Goal: Task Accomplishment & Management: Manage account settings

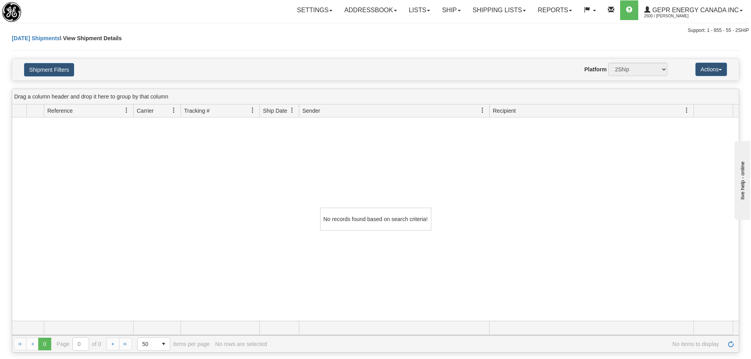
click at [191, 38] on div "Today Shipments \ View Shipment Details" at bounding box center [375, 46] width 727 height 24
click at [349, 163] on div "No records found based on search criteria!" at bounding box center [375, 218] width 727 height 203
click at [731, 348] on link "Refresh" at bounding box center [731, 344] width 13 height 13
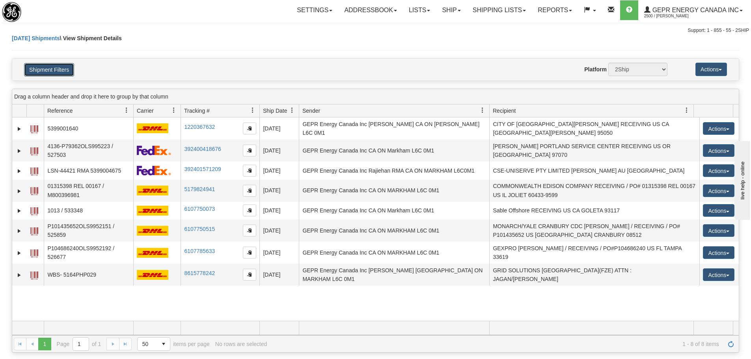
click at [58, 71] on button "Shipment Filters" at bounding box center [49, 69] width 50 height 13
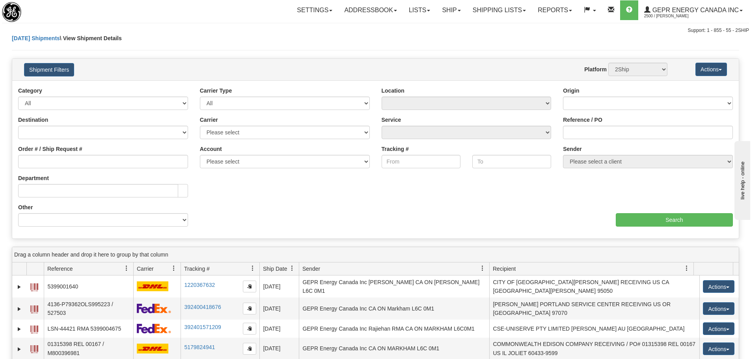
click at [605, 169] on div "Sender Please select a client" at bounding box center [648, 159] width 182 height 29
drag, startPoint x: 151, startPoint y: 43, endPoint x: 153, endPoint y: 36, distance: 7.1
click at [152, 37] on div "[DATE] Shipments \ View Shipment Details" at bounding box center [375, 46] width 727 height 24
click at [478, 11] on link "Shipping lists" at bounding box center [499, 10] width 65 height 20
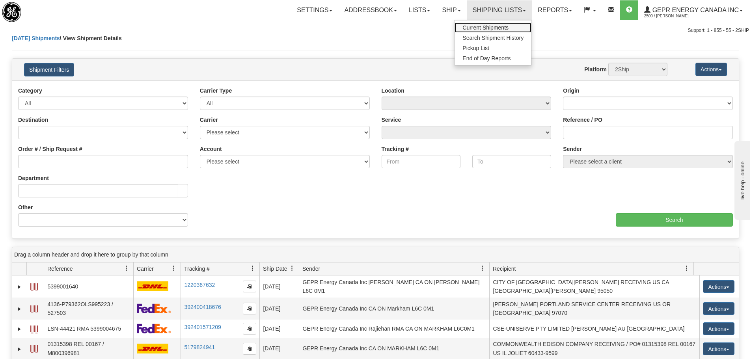
click at [477, 24] on link "Current Shipments" at bounding box center [493, 27] width 77 height 10
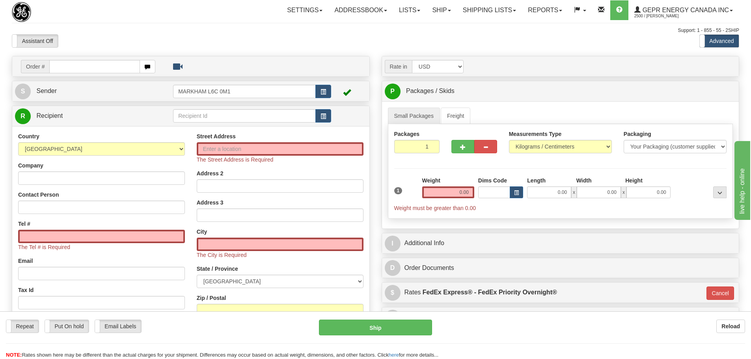
click at [141, 30] on div "Support: 1 - 855 - 55 - 2SHIP" at bounding box center [375, 30] width 727 height 7
click at [112, 69] on input "text" at bounding box center [94, 66] width 91 height 13
paste input "86684605"
type input "86684605"
click at [117, 42] on body "Training Course Close Toggle navigation Settings Shipping Preferences New Recip…" at bounding box center [378, 179] width 757 height 359
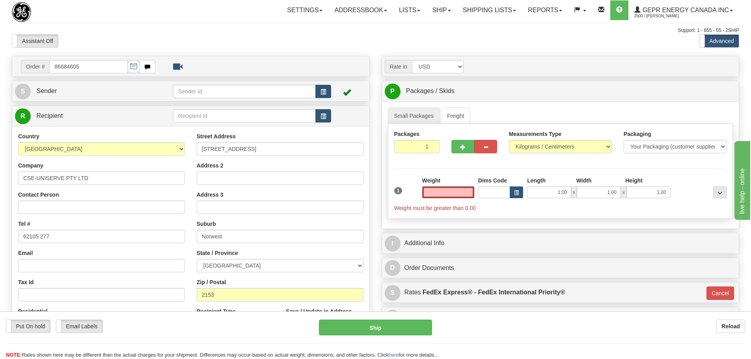
type input "0.00"
click at [319, 90] on button "button" at bounding box center [323, 91] width 16 height 13
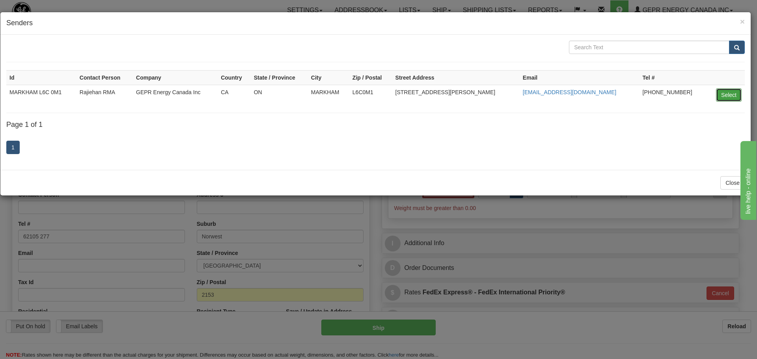
click at [728, 99] on button "Select" at bounding box center [729, 94] width 26 height 13
type input "MARKHAM L6C 0M1"
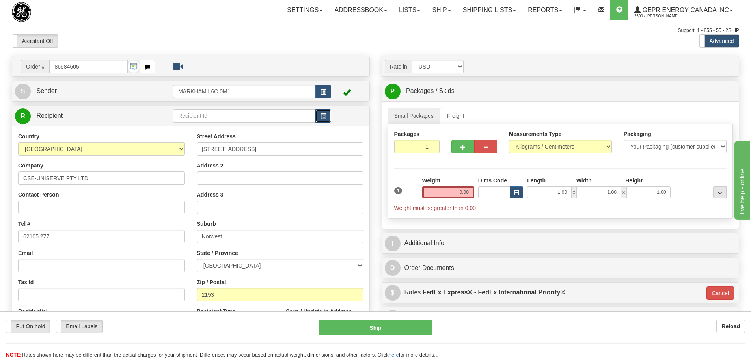
click at [325, 116] on span "button" at bounding box center [324, 116] width 6 height 5
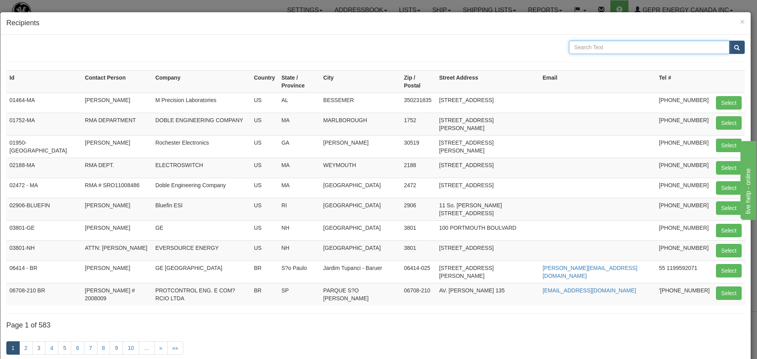
click at [600, 41] on input "text" at bounding box center [649, 47] width 160 height 13
type input "CSE"
click at [734, 48] on button "submit" at bounding box center [737, 47] width 16 height 13
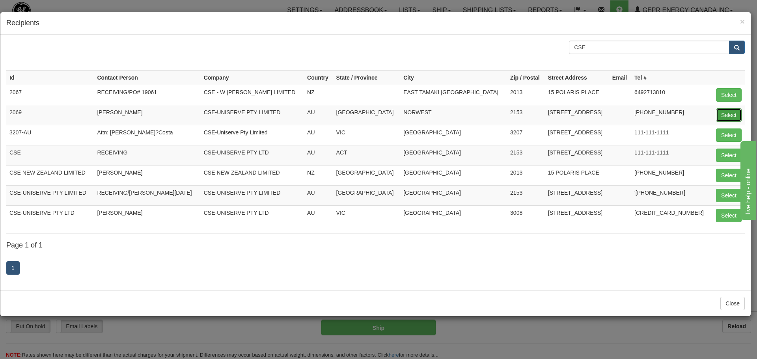
click at [720, 117] on button "Select" at bounding box center [729, 114] width 26 height 13
type input "2069"
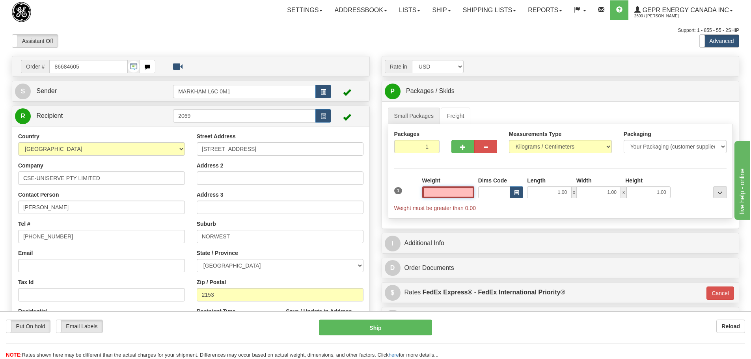
click at [473, 190] on input "text" at bounding box center [448, 192] width 52 height 12
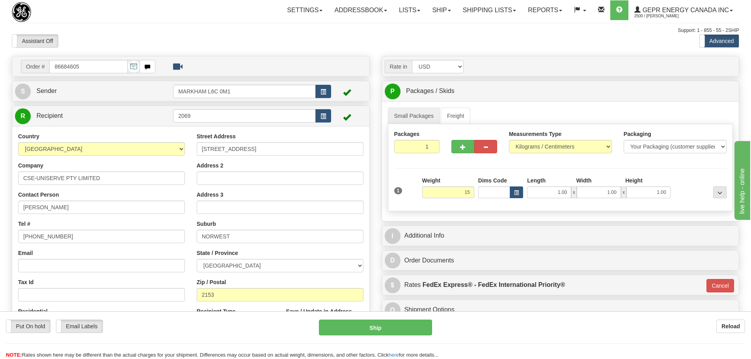
type input "15.00"
type input "01"
click at [478, 166] on div "Packages 1 1 Measurements Type" at bounding box center [560, 167] width 345 height 87
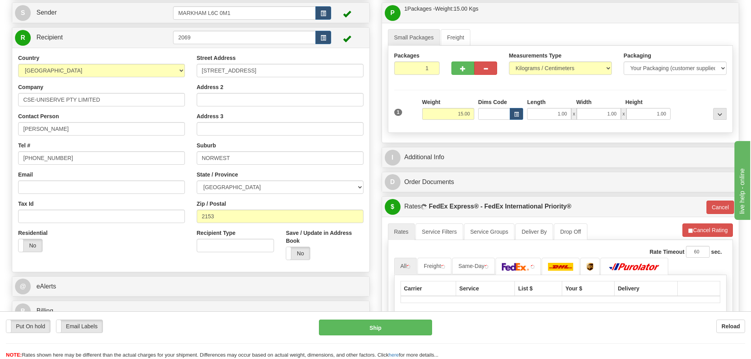
scroll to position [79, 0]
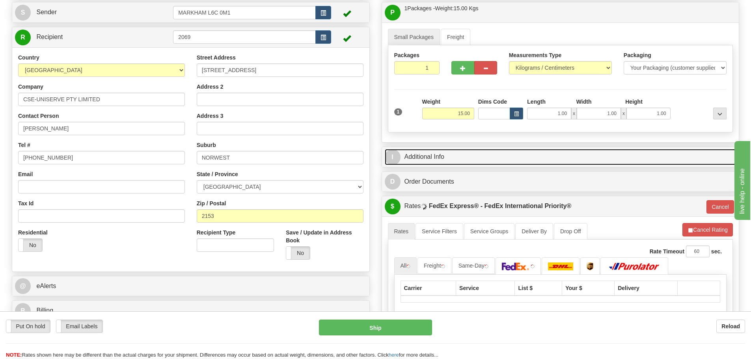
click at [485, 153] on link "I Additional Info" at bounding box center [561, 157] width 352 height 16
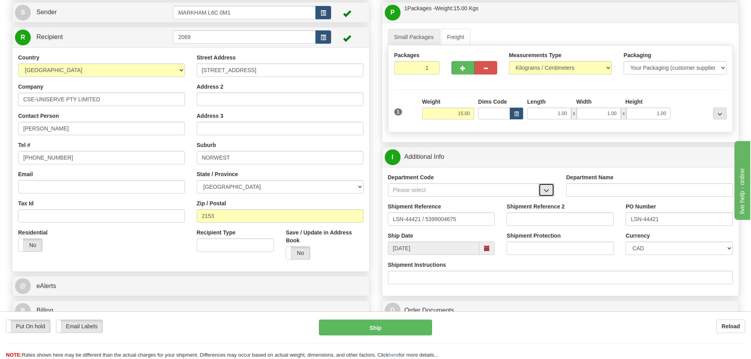
click at [539, 192] on button "button" at bounding box center [547, 189] width 16 height 13
click at [517, 200] on div "SER" at bounding box center [462, 202] width 144 height 9
type input "SER"
type input "SERVICE DEPARTMENT"
drag, startPoint x: 423, startPoint y: 223, endPoint x: 424, endPoint y: 232, distance: 9.1
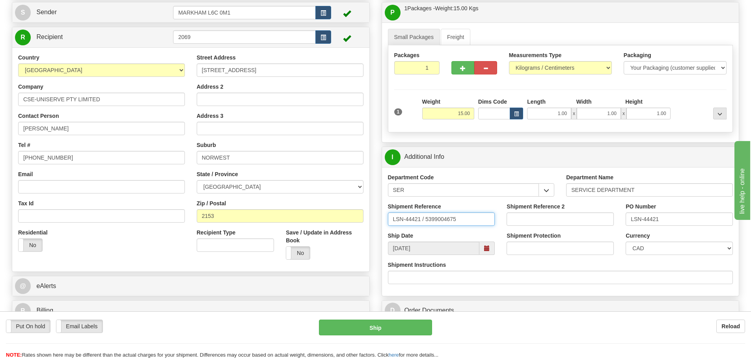
click at [424, 232] on div "Department Code SER SER Department Name SERVICE DEPARTMENT Shipment Reference L…" at bounding box center [560, 231] width 357 height 129
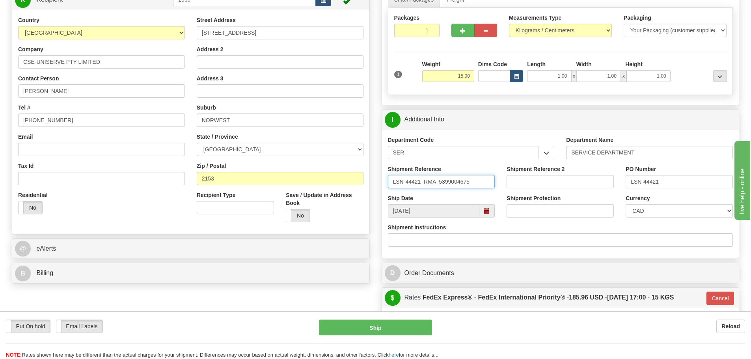
scroll to position [118, 0]
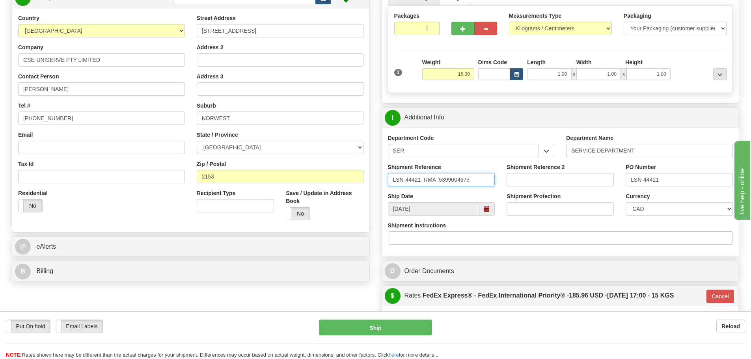
type input "LSN-44421 RMA 5399004675"
click at [633, 210] on select "CAD USD EUR ZAR RON ANG ARN AUD AUS AWG BBD BFR BGN BHD BMD BND BRC BRL CHP CKZ…" at bounding box center [679, 208] width 107 height 13
select select "1"
click at [626, 202] on select "CAD USD EUR ZAR RON ANG ARN AUD AUS AWG BBD BFR BGN BHD BMD BND BRC BRL CHP CKZ…" at bounding box center [679, 208] width 107 height 13
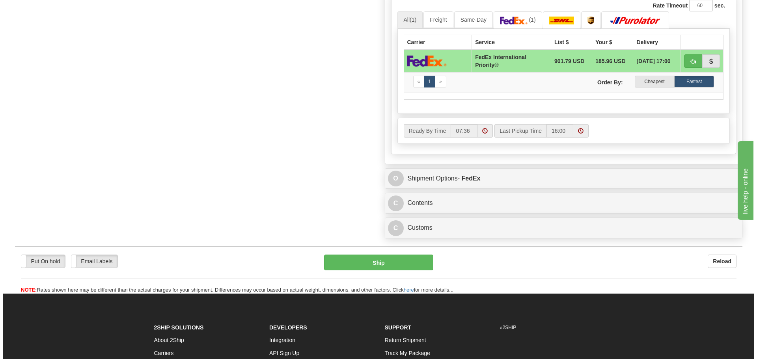
scroll to position [473, 0]
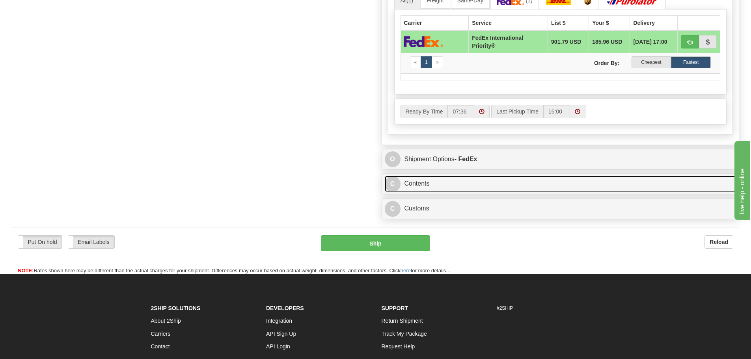
click at [451, 182] on link "C Contents" at bounding box center [561, 184] width 352 height 16
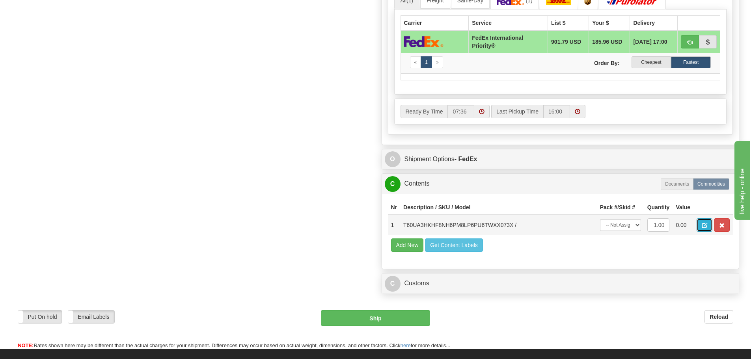
click at [707, 226] on span "button" at bounding box center [705, 225] width 6 height 5
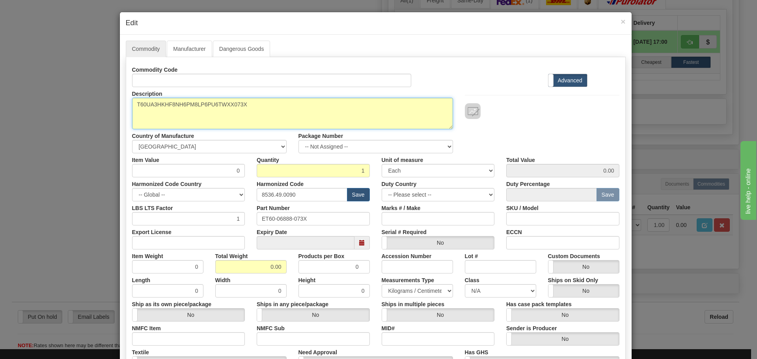
drag, startPoint x: 262, startPoint y: 108, endPoint x: 120, endPoint y: 105, distance: 141.6
click at [120, 105] on div "Commodity Manufacturer Dangerous Goods Commodity Code Standard Advanced Descrip…" at bounding box center [376, 242] width 512 height 415
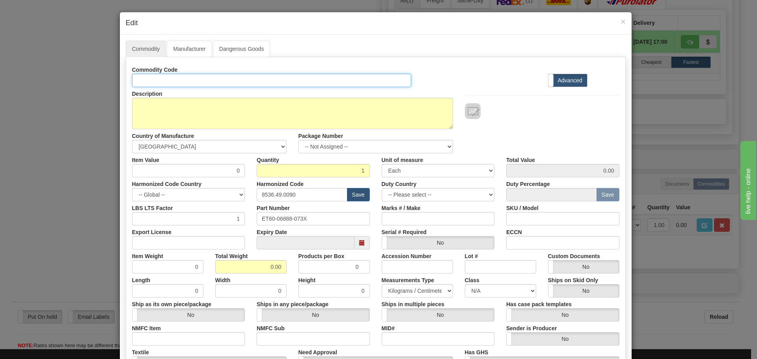
click at [144, 83] on input "Id" at bounding box center [272, 80] width 280 height 13
paste input "T60UA3HKHF8NH6PM8LP6PU6TWXX073X"
type input "T60UA3HKHF8NH6PM8LP6PU6TWXX073X"
drag, startPoint x: 330, startPoint y: 223, endPoint x: 226, endPoint y: 220, distance: 104.5
click at [226, 220] on div "LBS LTS Factor 1 Part Number ET60-06888-073X Marks # / Make SKU / Model" at bounding box center [375, 213] width 499 height 24
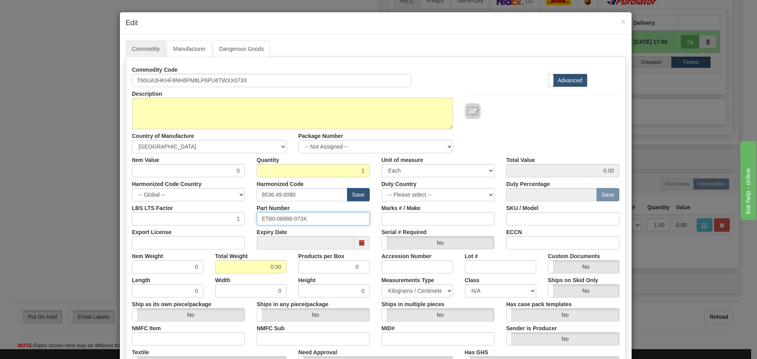
paste input "T60UA3HKHF8NH6PM8LP6PU6TWXX"
type input "T60UA3HKHF8NH6PM8LP6PU6TWXX073X"
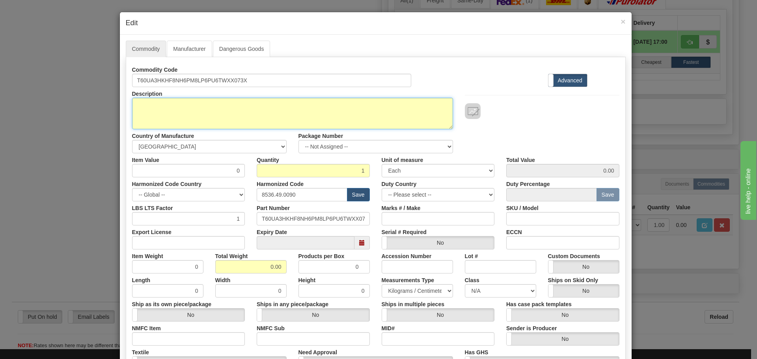
click at [256, 118] on textarea "T60UA3HKHF8NH6PM8LP6PU6TWXX073X" at bounding box center [292, 114] width 321 height 32
paste textarea "T60 - Transformer Management Relay"
type textarea "T60 - Transformer Management Relay"
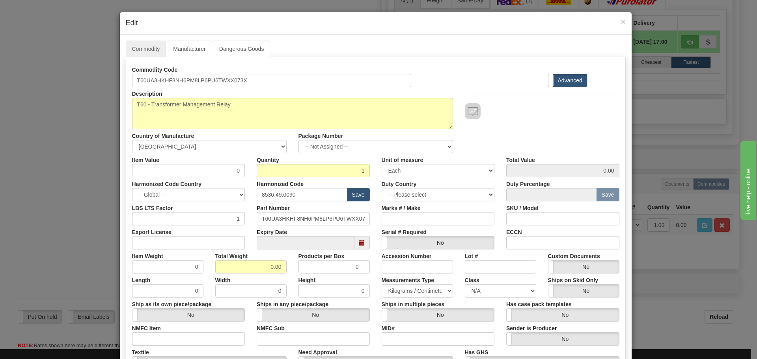
drag, startPoint x: 231, startPoint y: 160, endPoint x: 241, endPoint y: 169, distance: 13.7
click at [242, 169] on div "Item Value 0" at bounding box center [188, 165] width 125 height 24
click at [232, 166] on input "0" at bounding box center [188, 170] width 113 height 13
drag, startPoint x: 229, startPoint y: 165, endPoint x: 254, endPoint y: 181, distance: 30.1
click at [254, 181] on div "Commodity Code T60UA3HKHF8NH6PM8LP6PU6TWXX073X Standard Advanced Description T6…" at bounding box center [375, 228] width 487 height 331
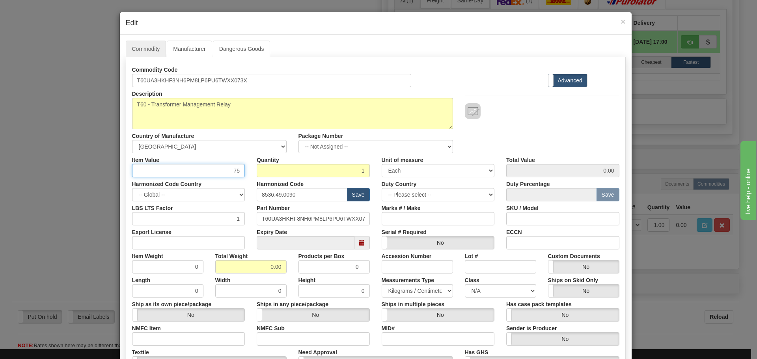
type input "75"
type input "75.00"
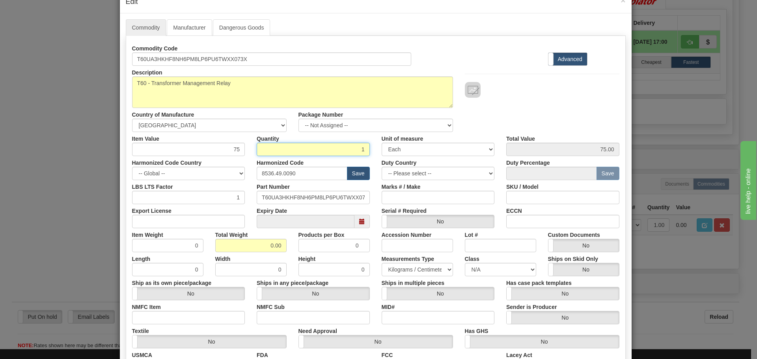
scroll to position [39, 0]
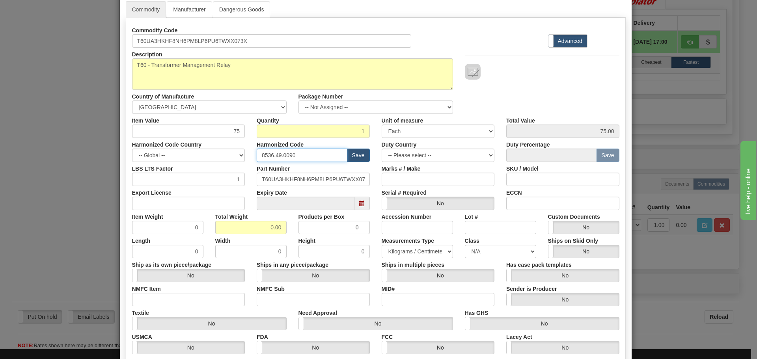
drag, startPoint x: 324, startPoint y: 151, endPoint x: 163, endPoint y: 158, distance: 161.0
click at [163, 158] on div "Harmonized Code Country -- Global -- AFGHANISTAN ALAND ISLANDS ALBANIA ALGERIA …" at bounding box center [375, 150] width 499 height 24
click at [311, 157] on input "text" at bounding box center [302, 155] width 91 height 13
type input "8536.49.0080"
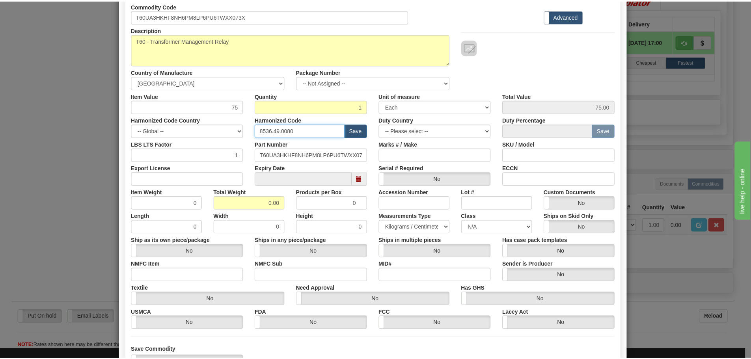
scroll to position [128, 0]
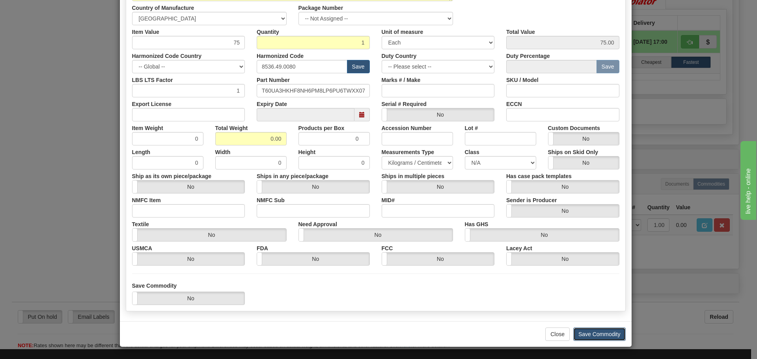
click at [607, 339] on button "Save Commodity" at bounding box center [599, 334] width 52 height 13
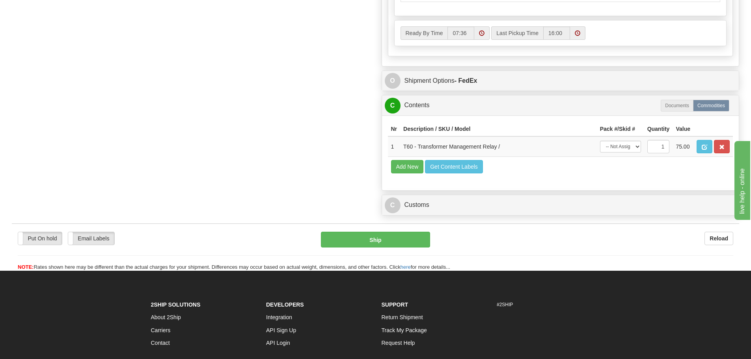
scroll to position [552, 0]
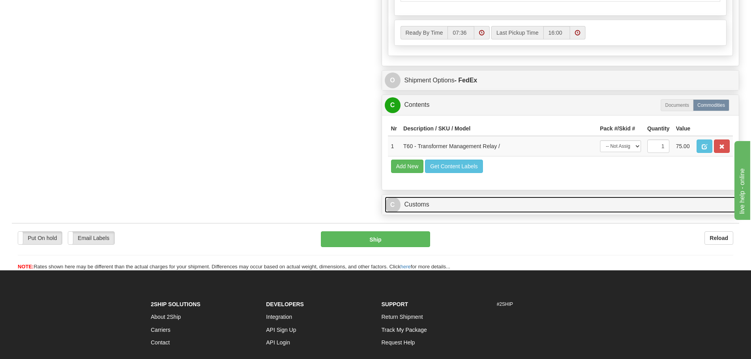
click at [445, 199] on link "C Customs" at bounding box center [561, 205] width 352 height 16
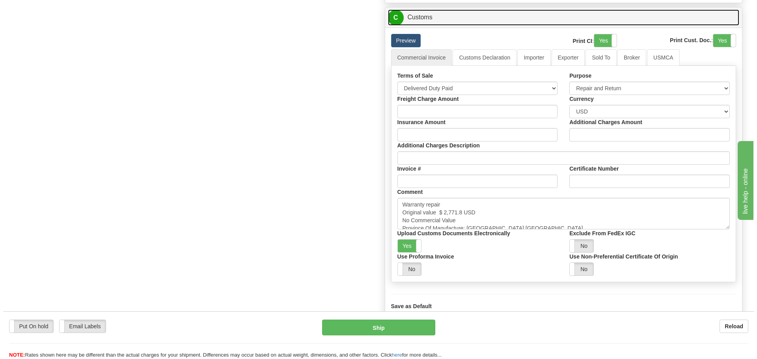
scroll to position [749, 0]
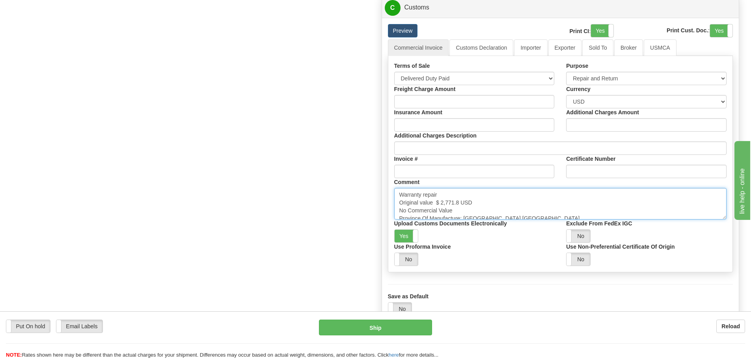
drag, startPoint x: 458, startPoint y: 207, endPoint x: 434, endPoint y: 200, distance: 24.1
click at [434, 200] on textarea "Warranty repair Original value $ 2,771.8 USD No Commercial Value Province Of Ma…" at bounding box center [560, 204] width 333 height 32
paste textarea "$ 15,944.54"
type textarea "Warranty repair Original value $ 15,944.54 USD No Commercial Value Province Of …"
click at [526, 50] on link "Importer" at bounding box center [530, 47] width 33 height 17
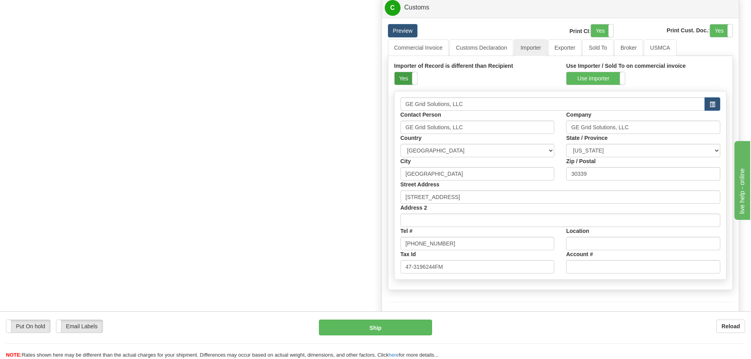
click at [409, 82] on label "Yes" at bounding box center [406, 78] width 22 height 13
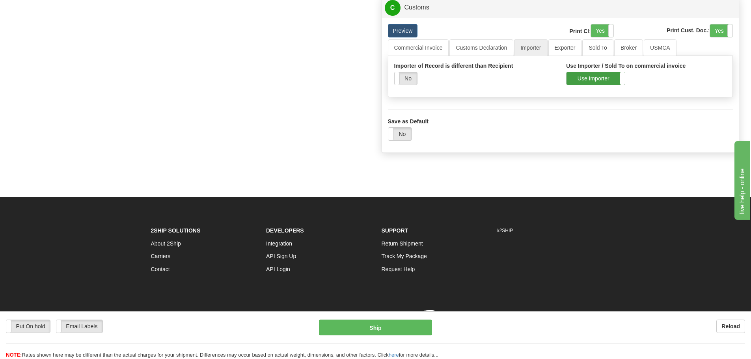
click at [587, 80] on label "Use Importer" at bounding box center [596, 78] width 58 height 13
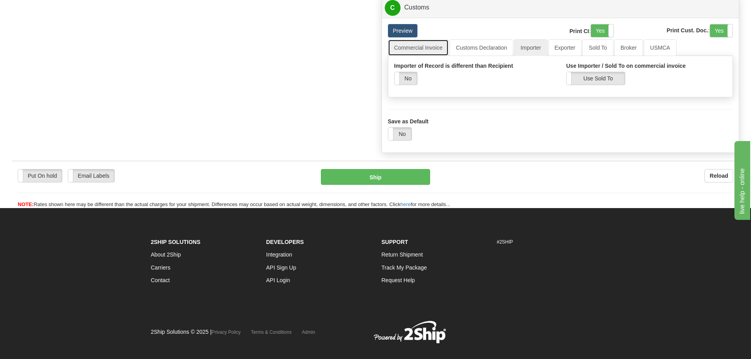
click at [432, 45] on link "Commercial Invoice" at bounding box center [418, 47] width 61 height 17
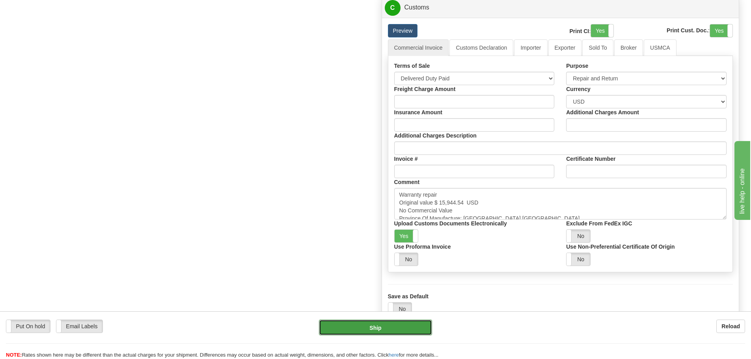
click at [412, 328] on button "Ship" at bounding box center [375, 328] width 113 height 16
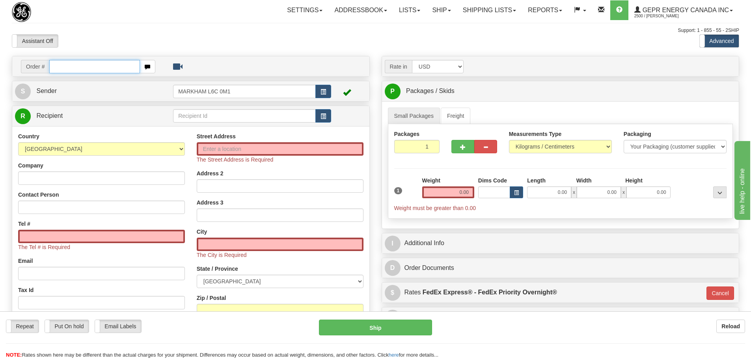
click at [81, 70] on input "text" at bounding box center [94, 66] width 91 height 13
paste input "86684615"
type input "86684615"
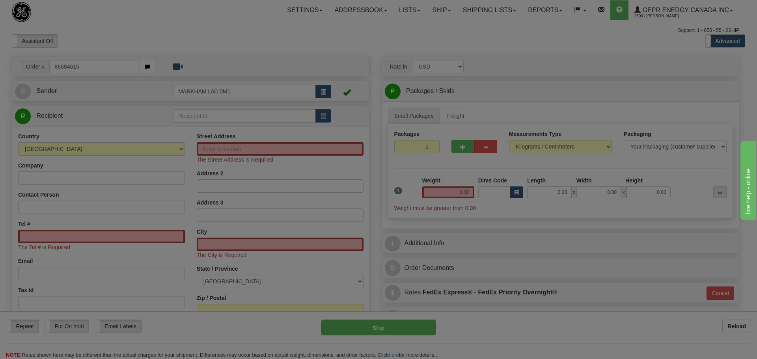
click at [104, 26] on body "Training Course Close Toggle navigation Settings Shipping Preferences New Recip…" at bounding box center [378, 179] width 757 height 359
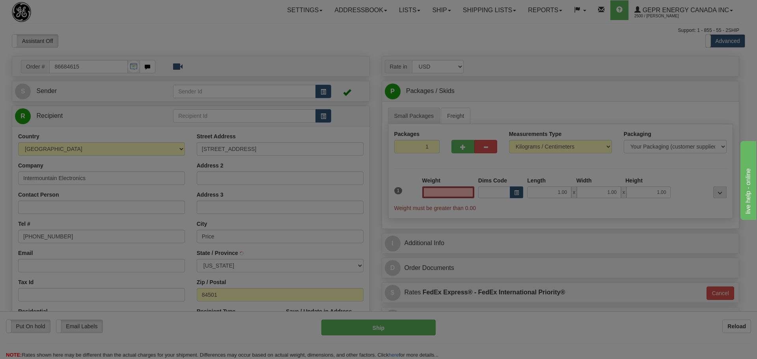
type input "PRICE"
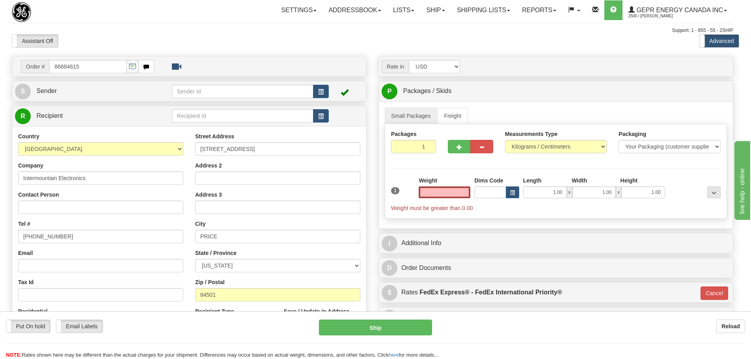
type input "0.00"
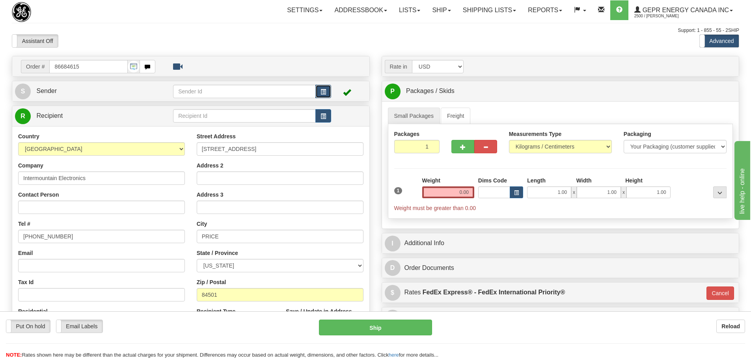
click at [327, 97] on button "button" at bounding box center [323, 91] width 16 height 13
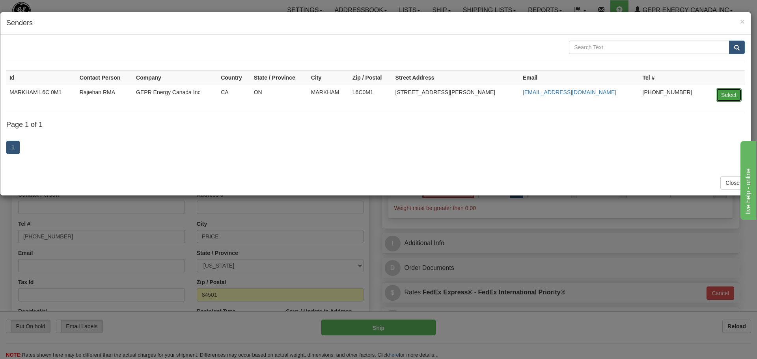
click at [723, 94] on button "Select" at bounding box center [729, 94] width 26 height 13
type input "MARKHAM L6C 0M1"
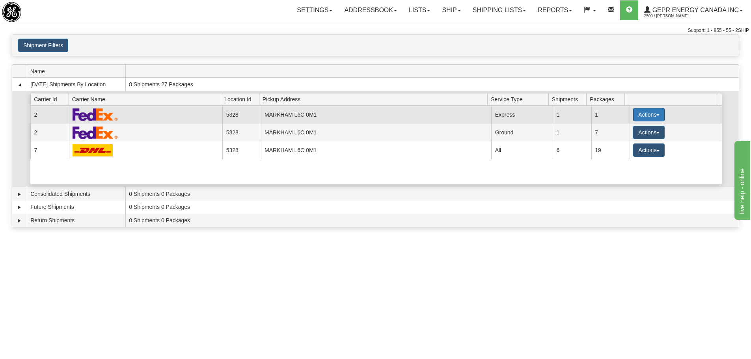
click at [650, 114] on button "Actions" at bounding box center [649, 114] width 32 height 13
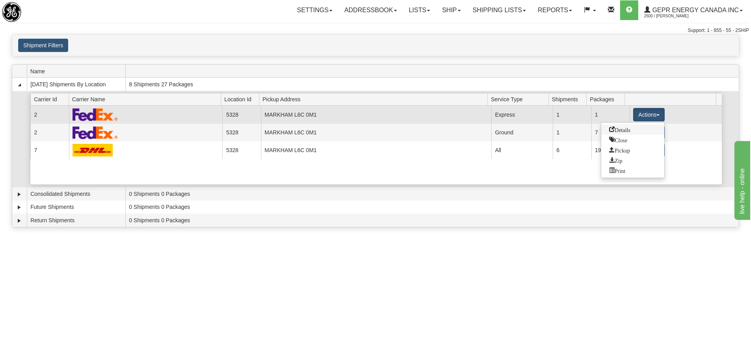
click at [625, 129] on span "Details" at bounding box center [619, 130] width 21 height 6
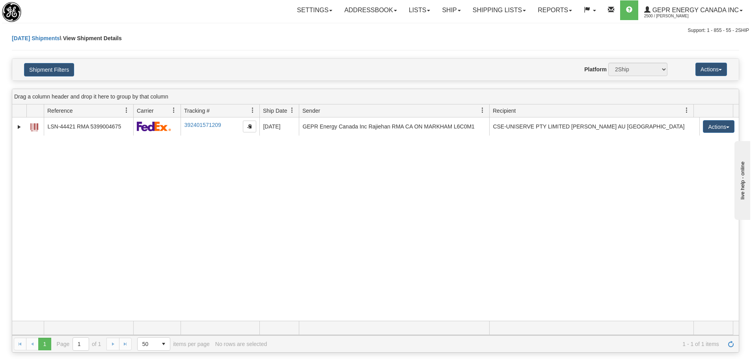
click at [320, 227] on div "31509327 2500 LSN-44421 RMA 5399004675 392401571209 [DATE] [DATE] 09:06:46 AM G…" at bounding box center [375, 218] width 727 height 203
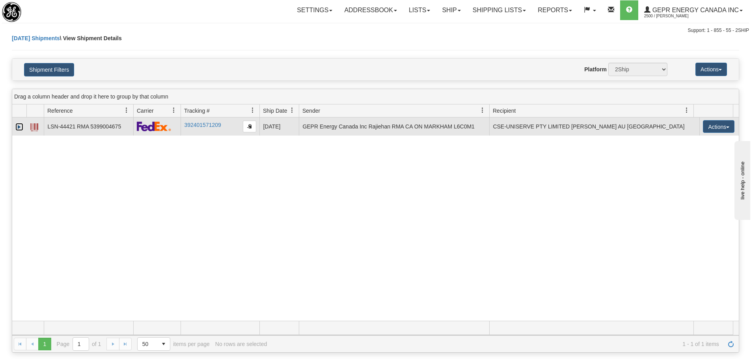
click at [18, 127] on link "Expand" at bounding box center [19, 127] width 8 height 8
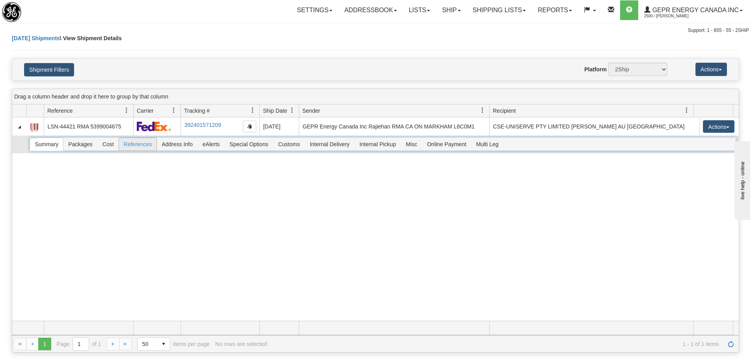
click at [139, 147] on div "Summary Packages Cost References Address Info eAlerts Special Options Customs C…" at bounding box center [383, 144] width 706 height 13
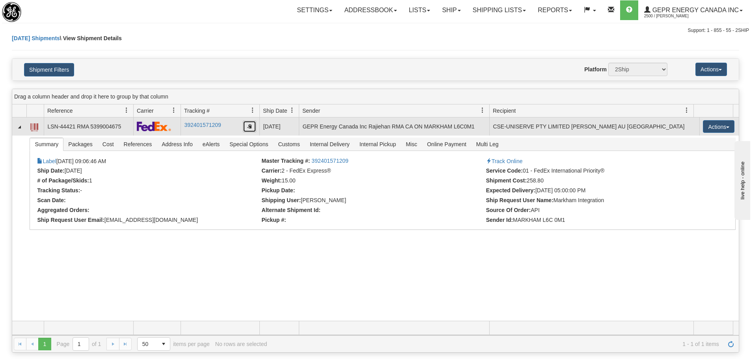
click at [248, 129] on button "button" at bounding box center [249, 127] width 13 height 12
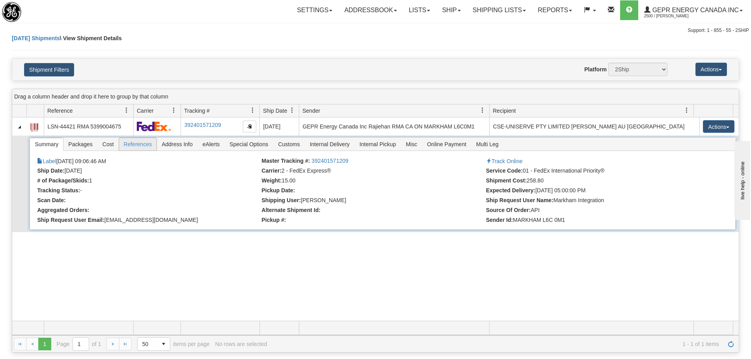
click at [144, 144] on span "References" at bounding box center [138, 144] width 38 height 13
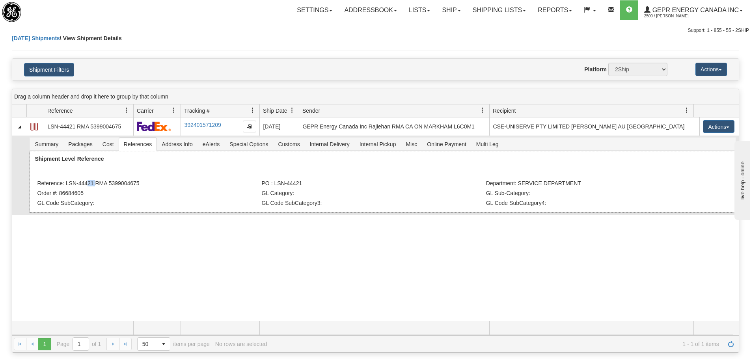
drag, startPoint x: 95, startPoint y: 181, endPoint x: 84, endPoint y: 187, distance: 12.7
click at [84, 187] on li "Reference: LSN-44421 RMA 5399004675" at bounding box center [148, 184] width 222 height 8
drag, startPoint x: 65, startPoint y: 184, endPoint x: 93, endPoint y: 185, distance: 28.0
click at [93, 185] on li "Reference: LSN-44421 RMA 5399004675" at bounding box center [148, 184] width 222 height 8
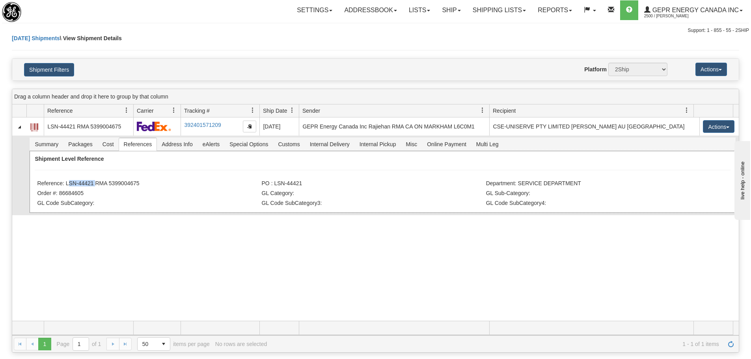
copy li "LSN-44421"
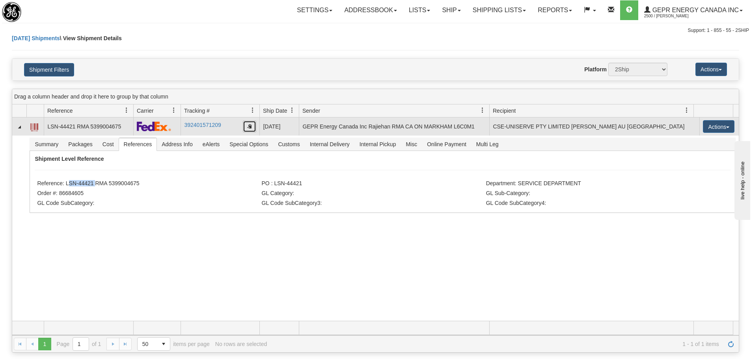
click at [246, 124] on button "button" at bounding box center [249, 127] width 13 height 12
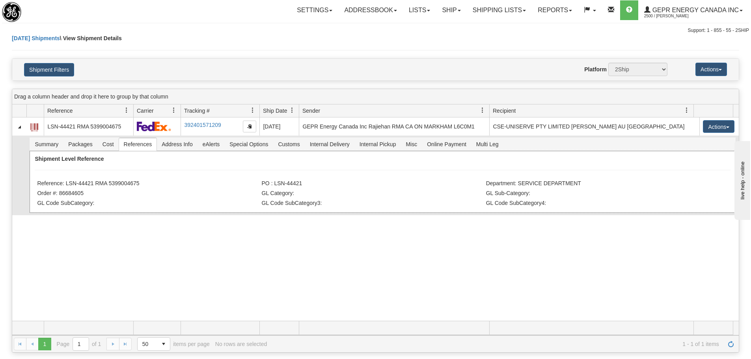
click at [94, 186] on li "Reference: LSN-44421 RMA 5399004675" at bounding box center [148, 184] width 222 height 8
drag, startPoint x: 93, startPoint y: 183, endPoint x: 65, endPoint y: 186, distance: 28.1
click at [65, 186] on li "Reference: LSN-44421 RMA 5399004675" at bounding box center [148, 184] width 222 height 8
click at [181, 194] on li "Order #: 86684605" at bounding box center [148, 194] width 222 height 8
drag, startPoint x: 142, startPoint y: 183, endPoint x: 67, endPoint y: 186, distance: 75.3
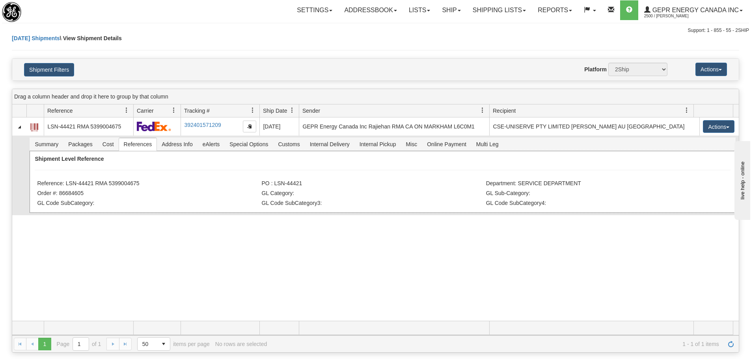
click at [67, 186] on li "Reference: LSN-44421 RMA 5399004675" at bounding box center [148, 184] width 222 height 8
copy li "LSN-44421 RMA 5399004675"
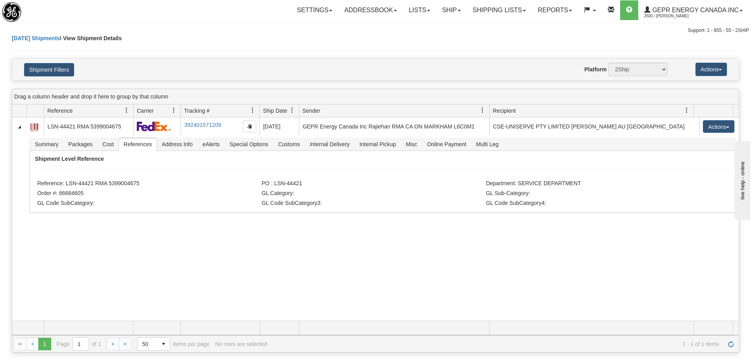
drag, startPoint x: 242, startPoint y: 227, endPoint x: 239, endPoint y: 218, distance: 10.3
click at [241, 224] on div "31509327 2500 LSN-44421 RMA 5399004675 392401571209 [DATE] [DATE] 09:06:46 AM G…" at bounding box center [375, 218] width 727 height 203
click at [187, 43] on div "[DATE] Shipments \ View Shipment Details" at bounding box center [375, 46] width 727 height 24
